Goal: Task Accomplishment & Management: Use online tool/utility

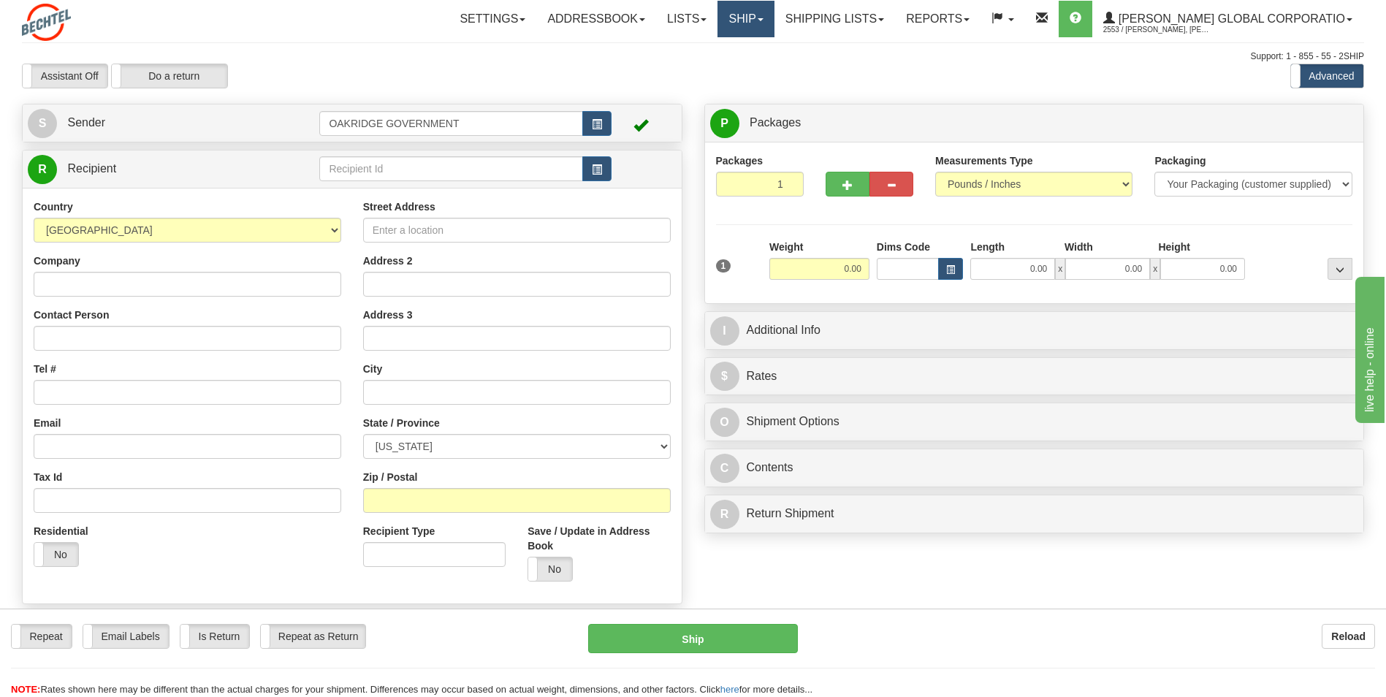
click at [774, 16] on link "Ship" at bounding box center [746, 19] width 56 height 37
click at [854, 14] on link "Shipping lists" at bounding box center [835, 19] width 121 height 37
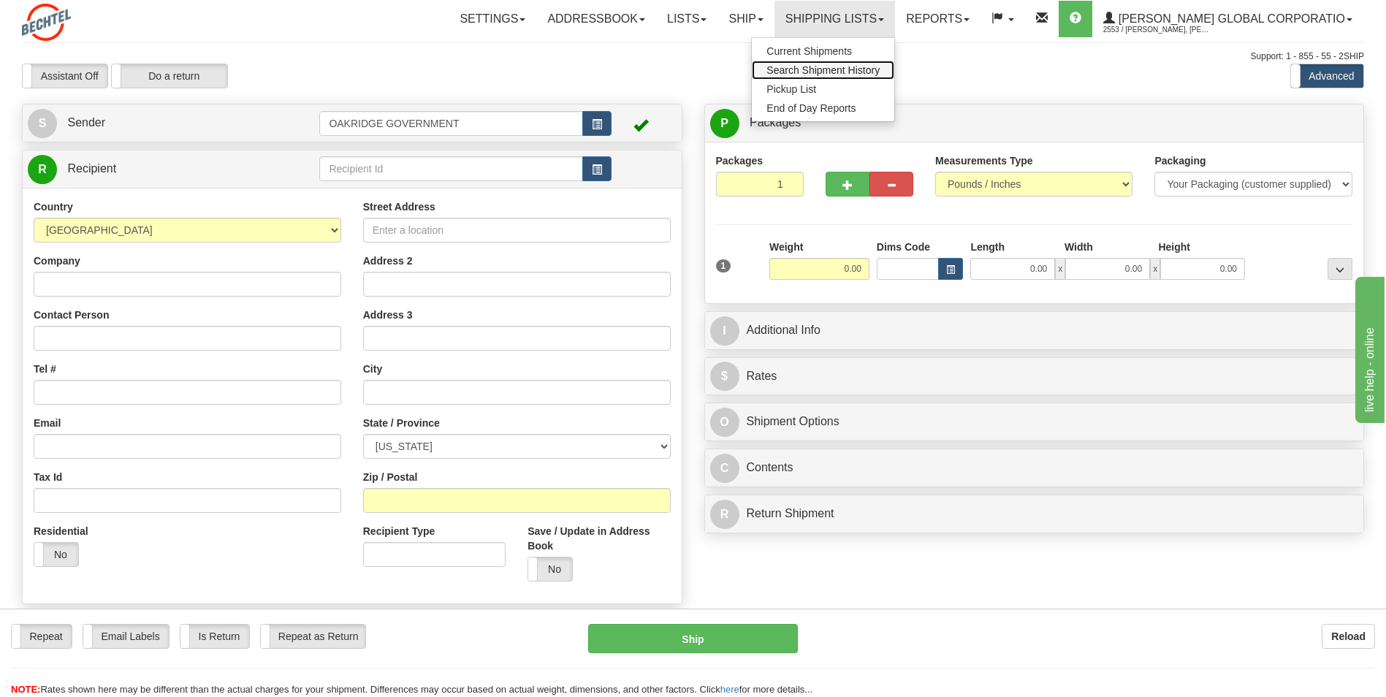
click at [838, 64] on span "Search Shipment History" at bounding box center [823, 70] width 113 height 12
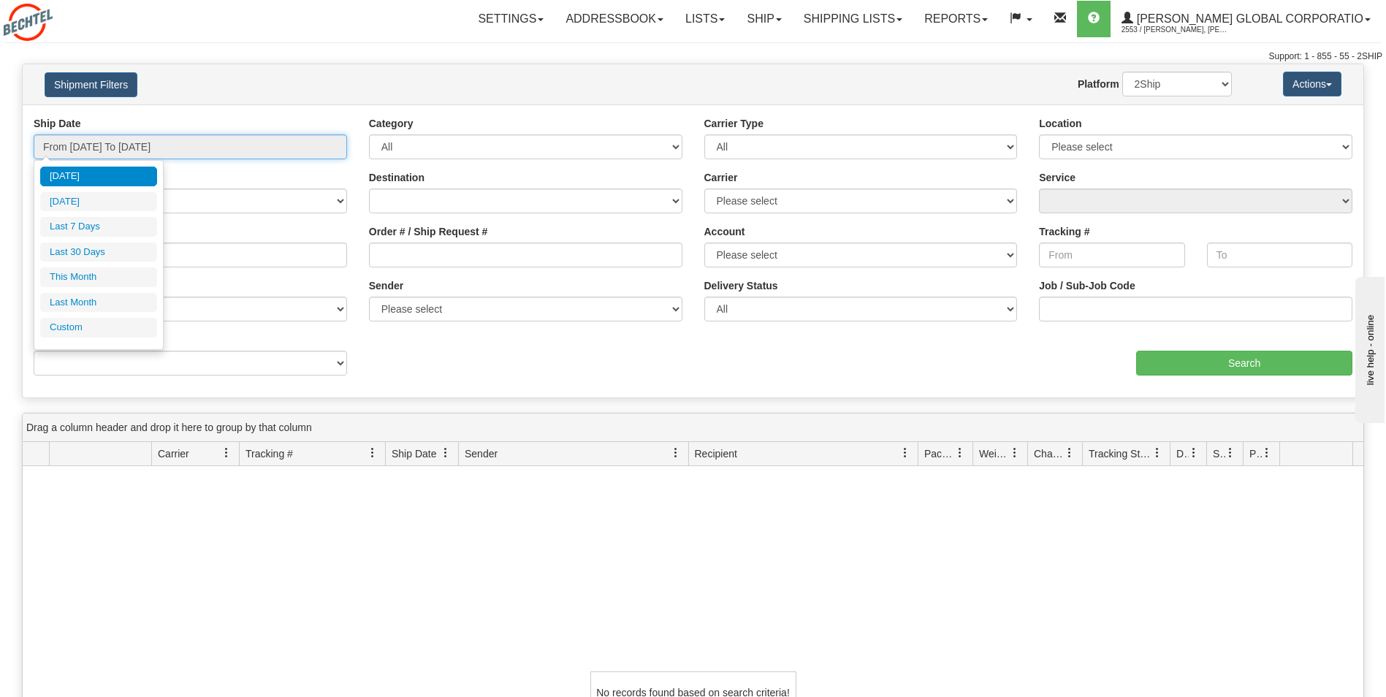
click at [209, 137] on input "From 09/03/2025 To 09/04/2025" at bounding box center [191, 146] width 314 height 25
click at [83, 292] on ul "Today Yesterday Last 7 Days Last 30 Days This Month Last Month Custom" at bounding box center [98, 252] width 117 height 171
click at [83, 302] on li "Last Month" at bounding box center [98, 303] width 117 height 20
type input "From 08/01/2025 To 08/31/2025"
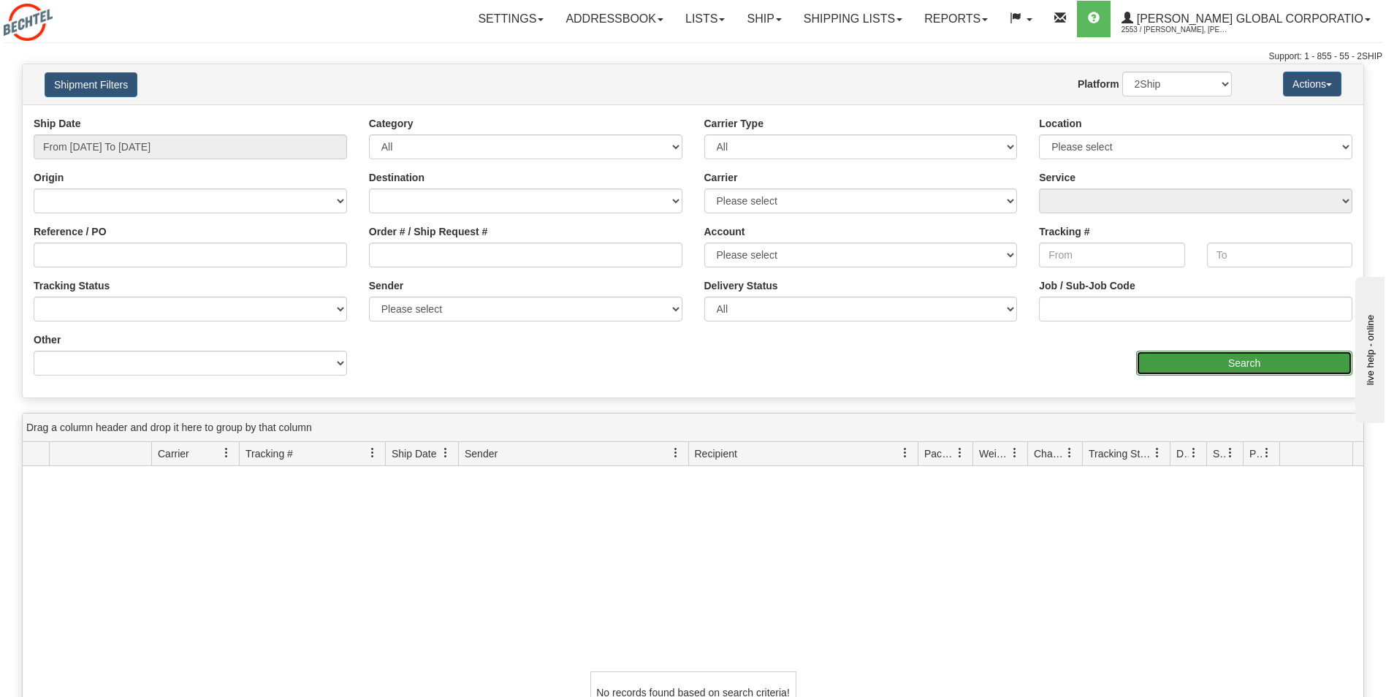
click at [1192, 361] on input "Search" at bounding box center [1244, 363] width 216 height 25
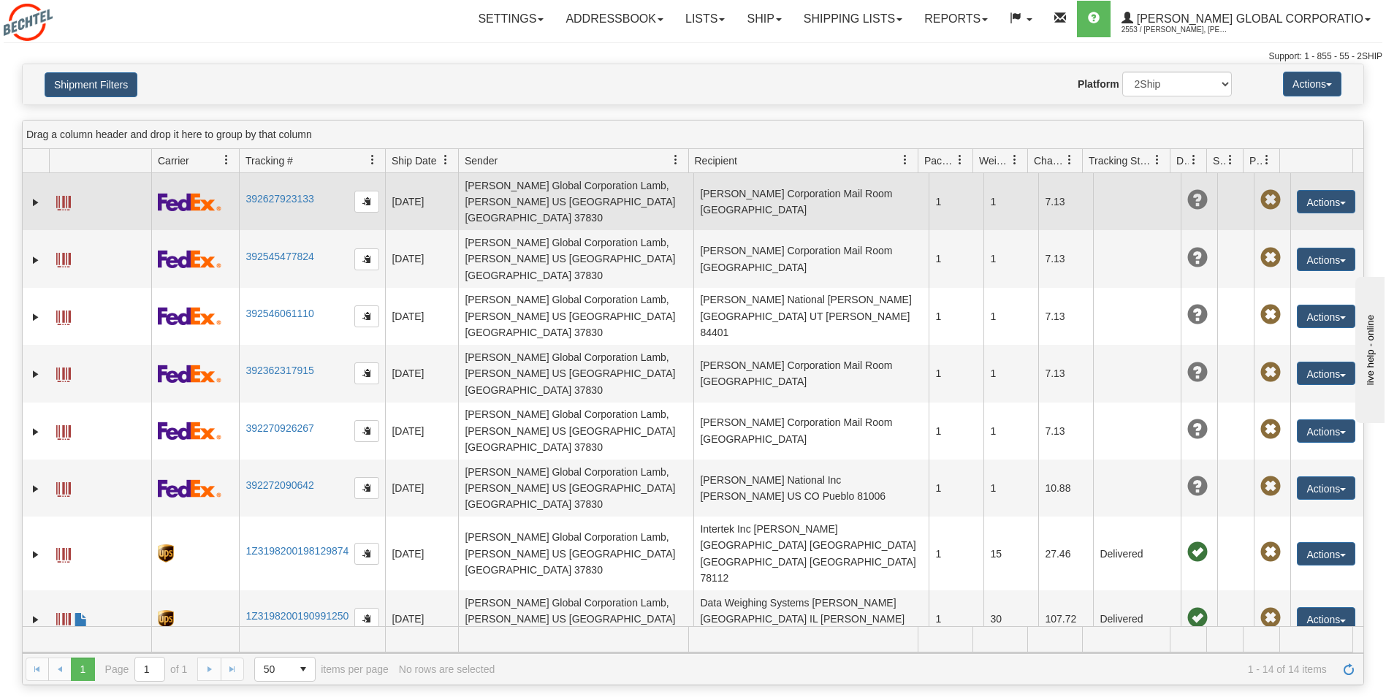
click at [776, 198] on td "Bechtel Corporation Mail Room US AZ Glendale 85305" at bounding box center [811, 201] width 235 height 57
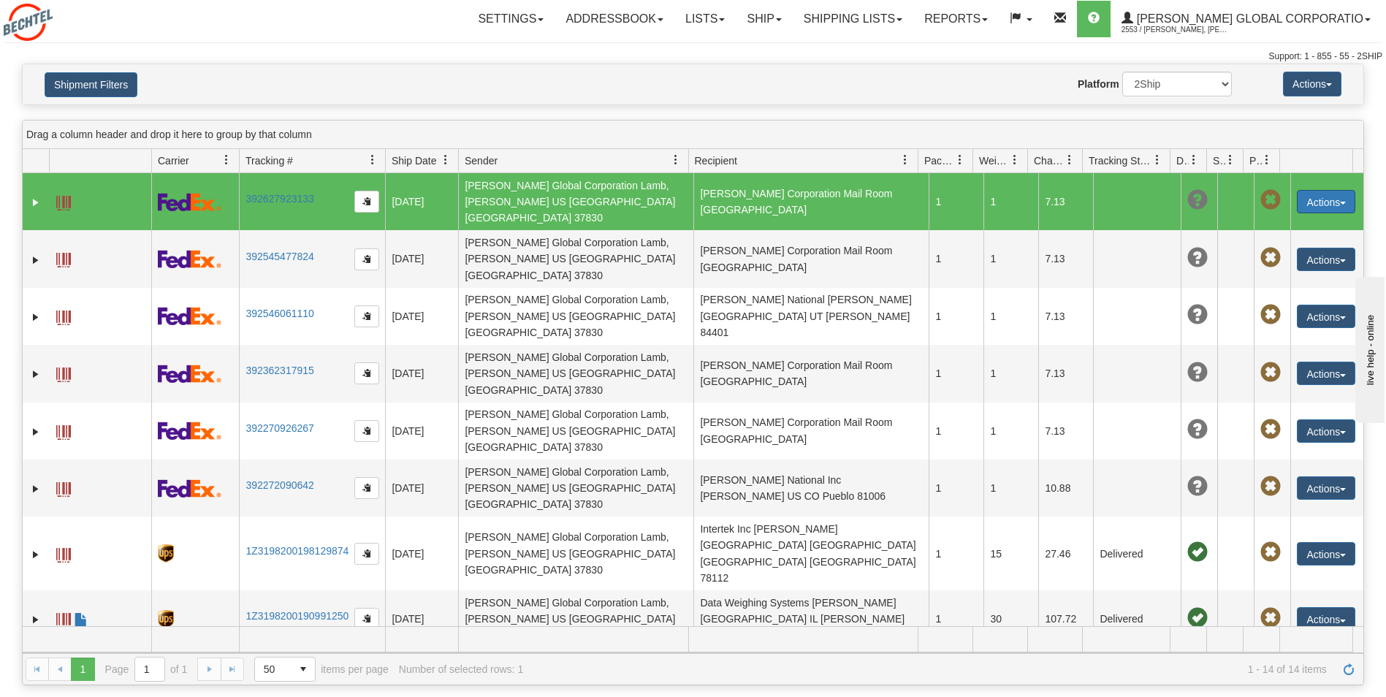
click at [1326, 199] on button "Actions" at bounding box center [1326, 201] width 58 height 23
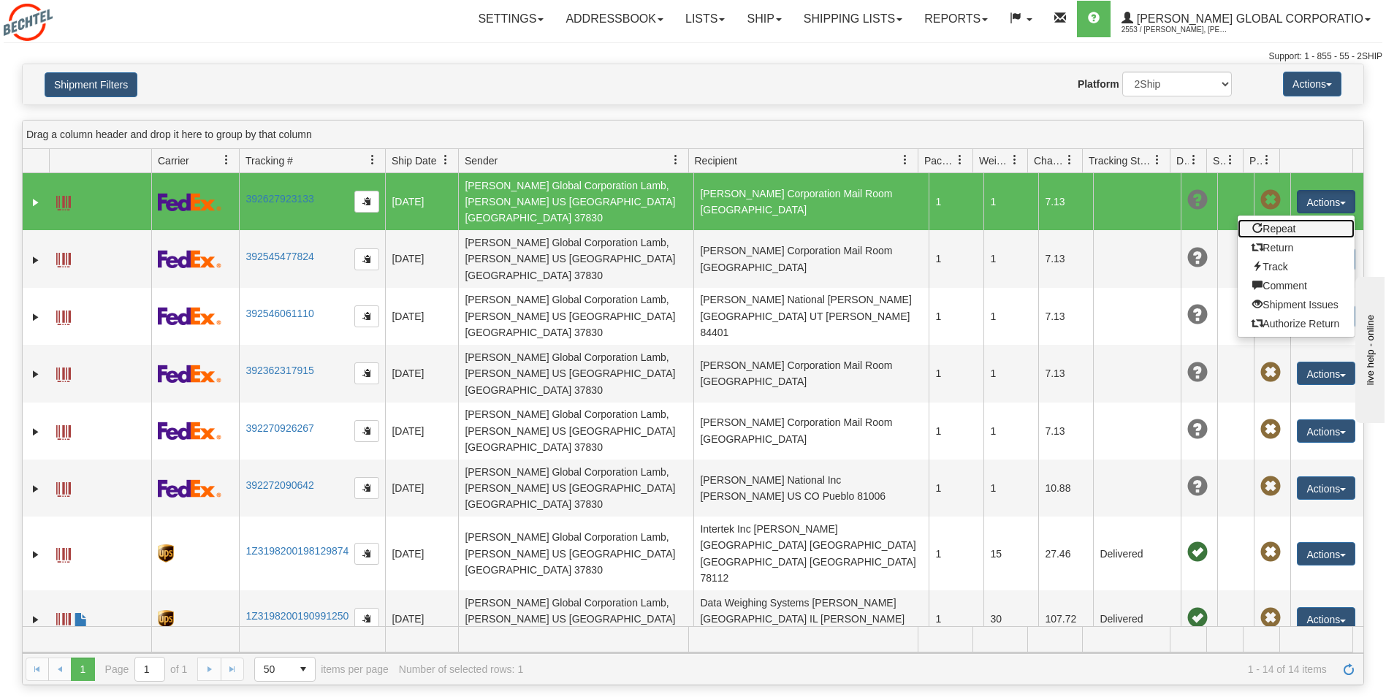
click at [1277, 219] on link "Repeat" at bounding box center [1296, 228] width 117 height 19
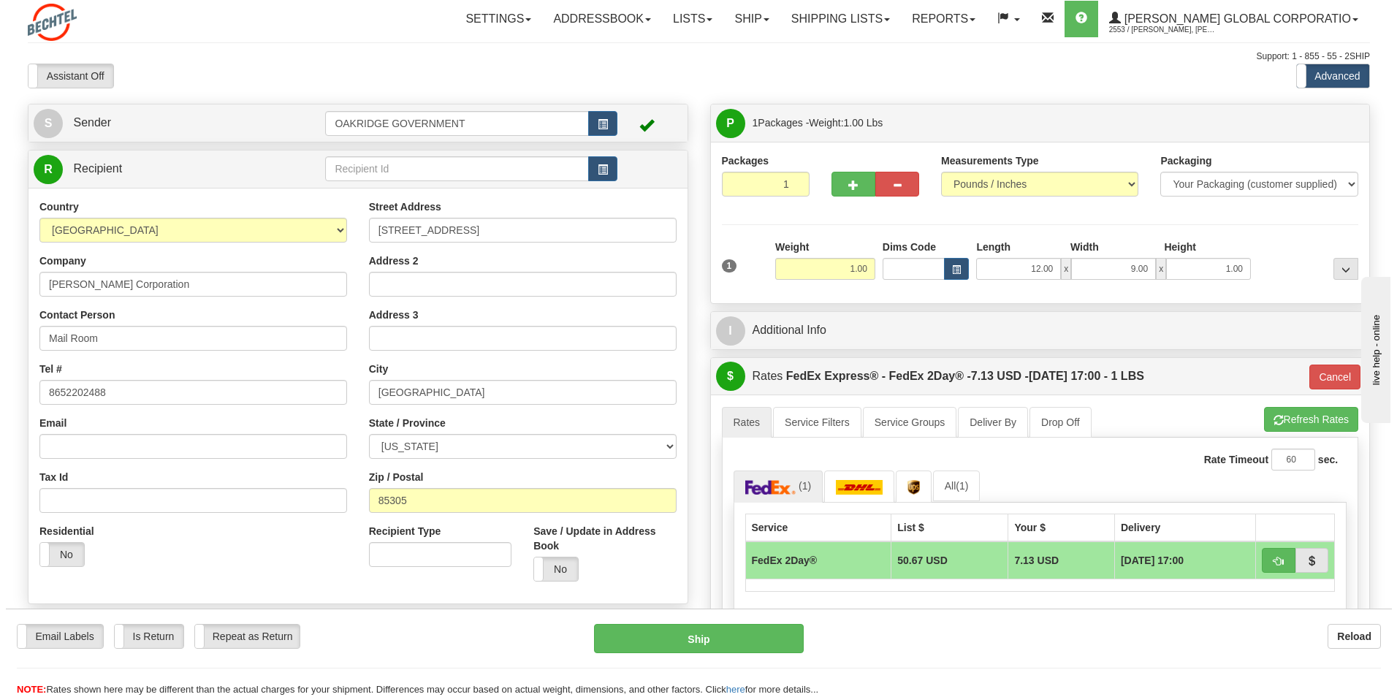
scroll to position [512, 0]
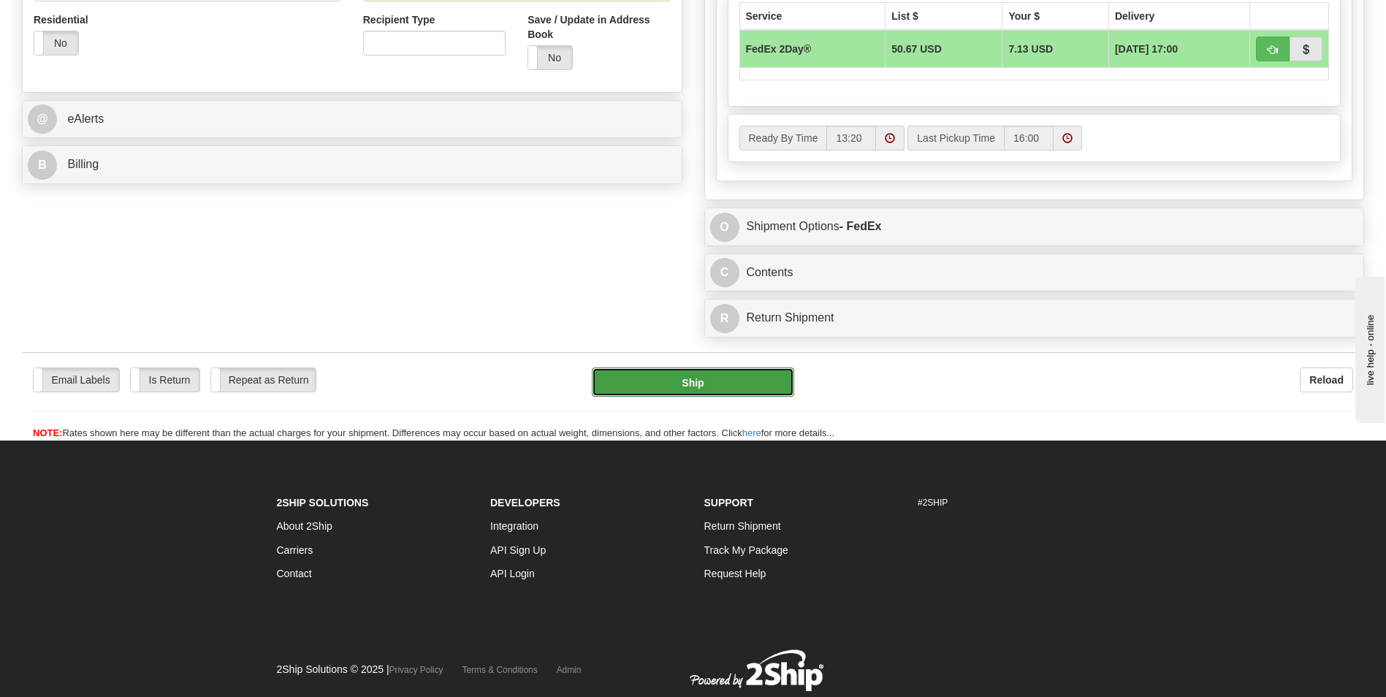
click at [702, 382] on button "Ship" at bounding box center [693, 382] width 202 height 29
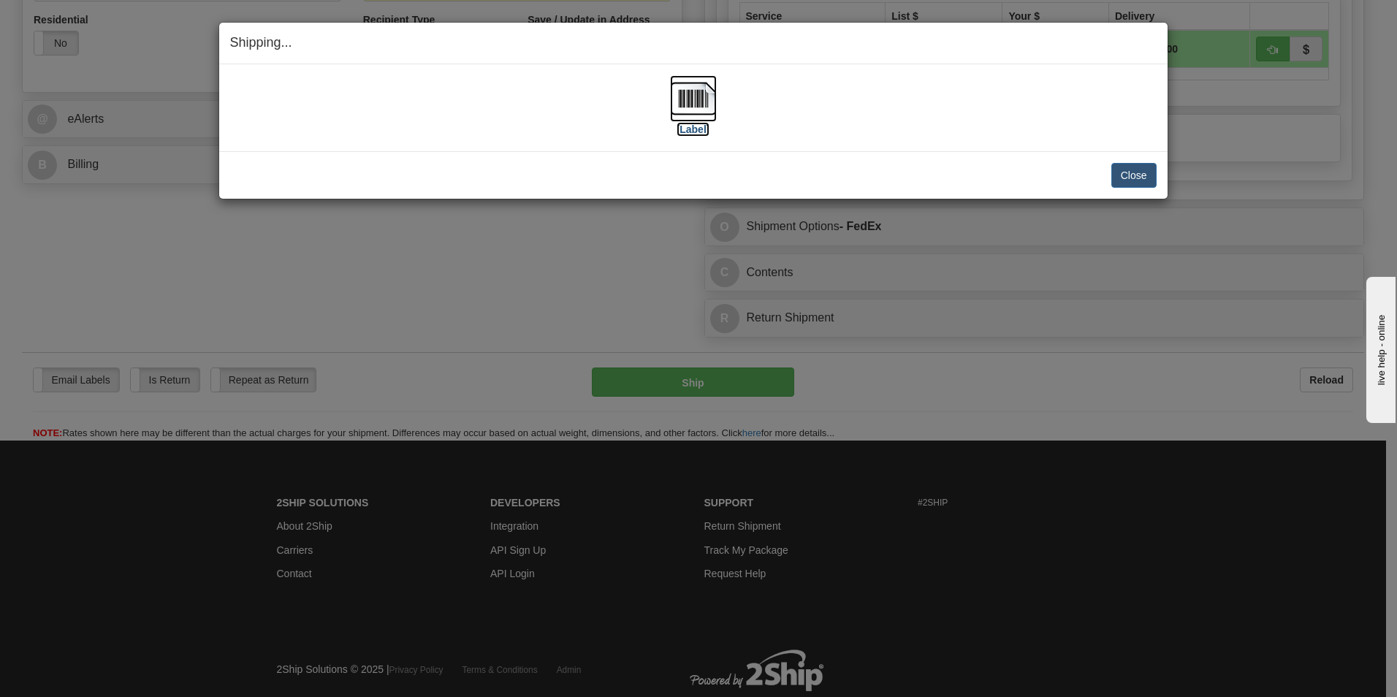
click at [688, 131] on label "[Label]" at bounding box center [694, 129] width 34 height 15
